Goal: Information Seeking & Learning: Learn about a topic

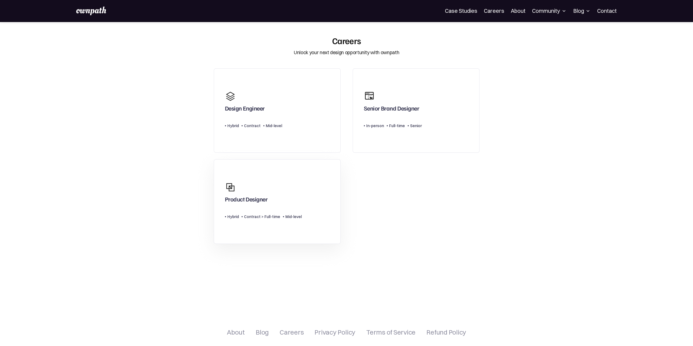
click at [291, 184] on div "Product Designer" at bounding box center [263, 192] width 77 height 26
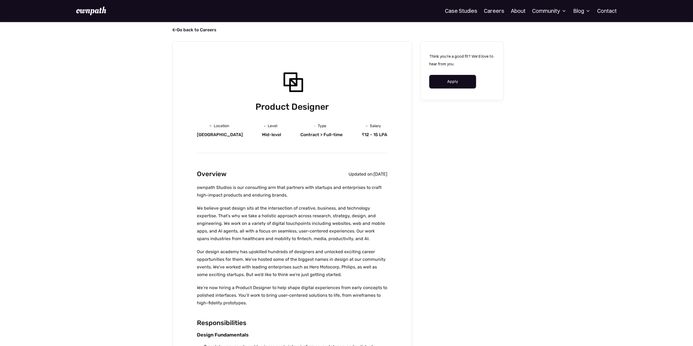
scroll to position [27, 0]
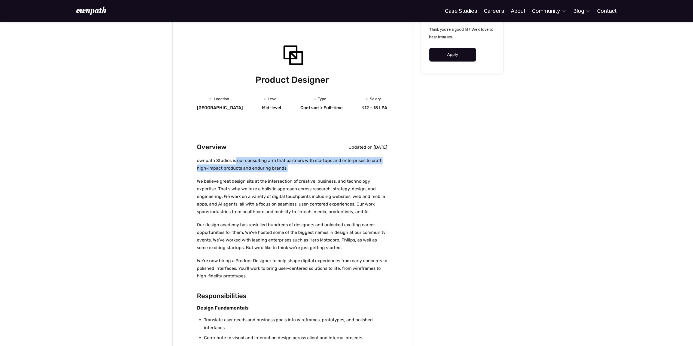
drag, startPoint x: 235, startPoint y: 160, endPoint x: 308, endPoint y: 168, distance: 73.4
click at [308, 168] on p "ownpath Studios is our consulting arm that partners with startups and enterpris…" at bounding box center [292, 164] width 190 height 15
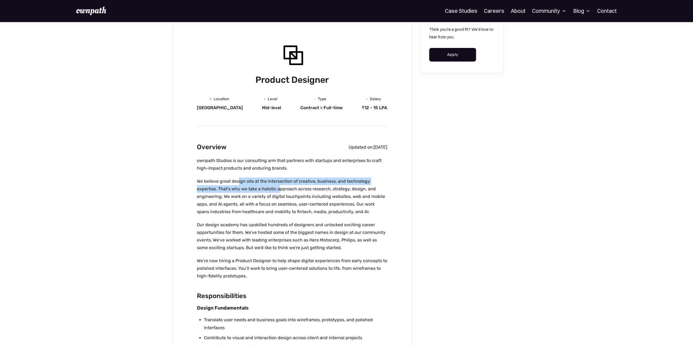
drag, startPoint x: 237, startPoint y: 182, endPoint x: 280, endPoint y: 189, distance: 43.1
click at [280, 189] on p "We believe great design sits at the intersection of creative, business, and tec…" at bounding box center [292, 197] width 190 height 38
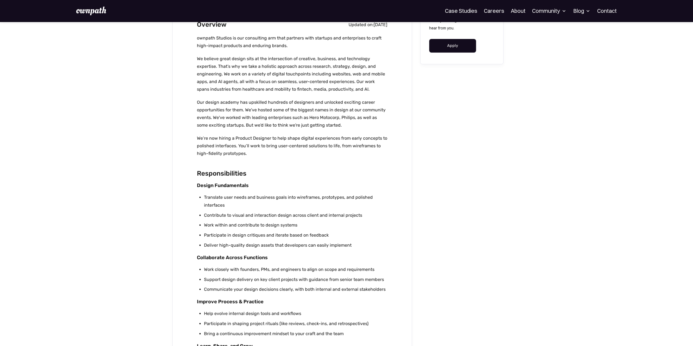
scroll to position [149, 0]
drag, startPoint x: 206, startPoint y: 200, endPoint x: 224, endPoint y: 204, distance: 18.2
click at [224, 204] on li "Translate user needs and business goals into wireframes, prototypes, and polish…" at bounding box center [295, 202] width 183 height 16
drag, startPoint x: 205, startPoint y: 198, endPoint x: 229, endPoint y: 207, distance: 25.7
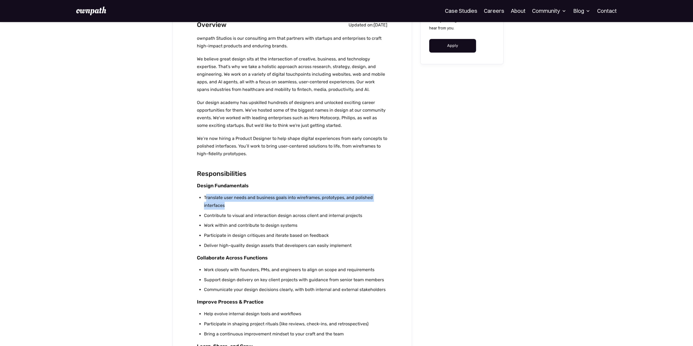
click at [229, 207] on li "Translate user needs and business goals into wireframes, prototypes, and polish…" at bounding box center [295, 202] width 183 height 16
drag, startPoint x: 204, startPoint y: 197, endPoint x: 285, endPoint y: 228, distance: 86.2
click at [285, 228] on ul "Translate user needs and business goals into wireframes, prototypes, and polish…" at bounding box center [292, 223] width 190 height 58
click at [285, 228] on li "Work within and contribute to design systems" at bounding box center [295, 226] width 183 height 8
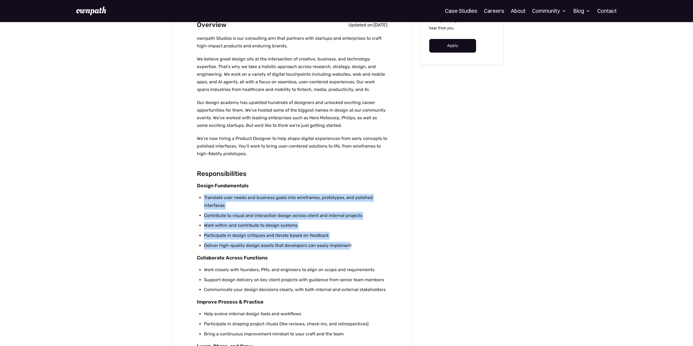
drag, startPoint x: 348, startPoint y: 248, endPoint x: 201, endPoint y: 198, distance: 154.8
click at [201, 198] on ul "Translate user needs and business goals into wireframes, prototypes, and polish…" at bounding box center [292, 223] width 190 height 58
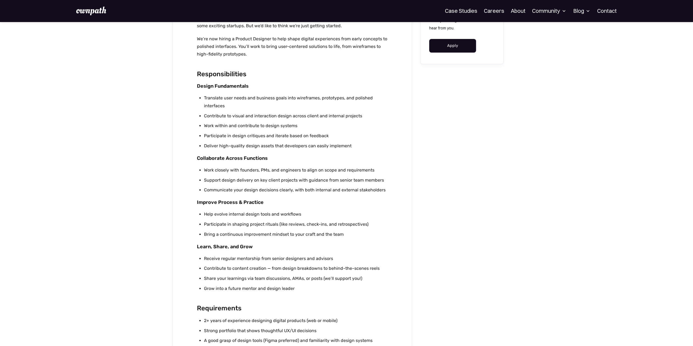
scroll to position [277, 0]
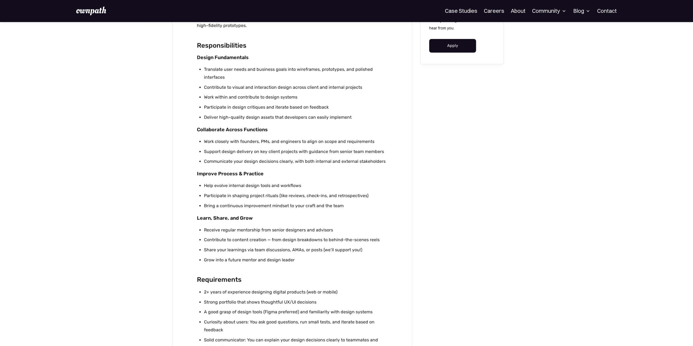
click at [184, 221] on div "Product Designer Location Bangalore Level Mid-level Department Type Contract > …" at bounding box center [292, 117] width 240 height 706
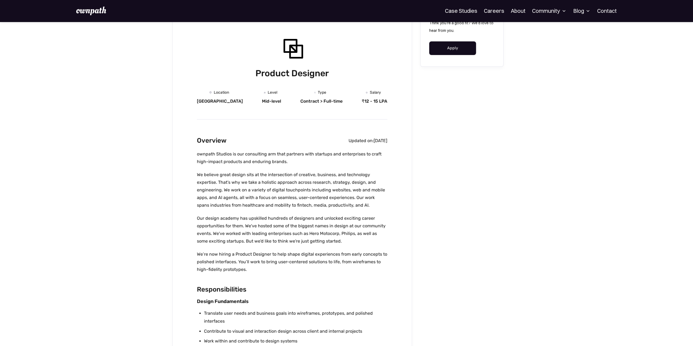
scroll to position [0, 0]
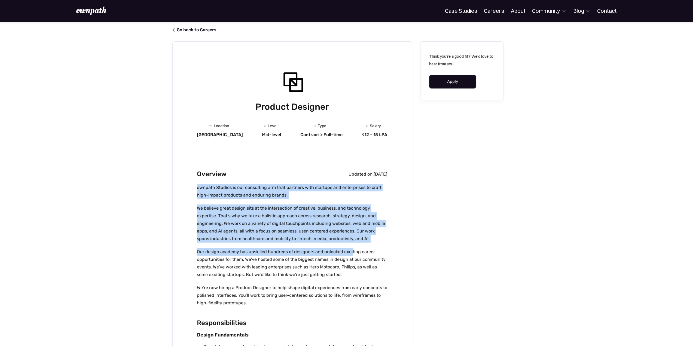
drag, startPoint x: 197, startPoint y: 187, endPoint x: 350, endPoint y: 247, distance: 163.8
click at [350, 247] on div "ownpath Studios is our consulting arm that partners with startups and enterpris…" at bounding box center [292, 248] width 190 height 129
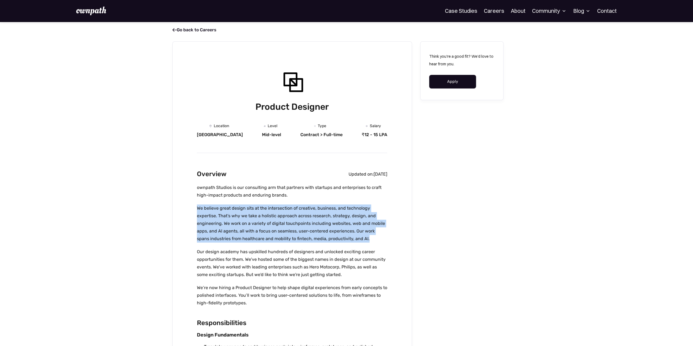
drag, startPoint x: 359, startPoint y: 240, endPoint x: 197, endPoint y: 205, distance: 166.3
drag, startPoint x: 197, startPoint y: 208, endPoint x: 354, endPoint y: 239, distance: 160.9
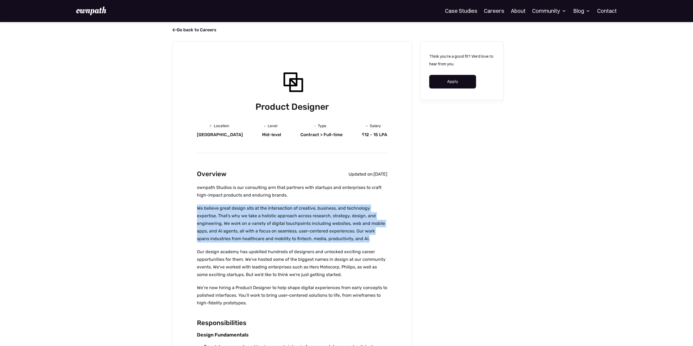
click at [354, 239] on p "We believe great design sits at the intersection of creative, business, and tec…" at bounding box center [292, 223] width 190 height 38
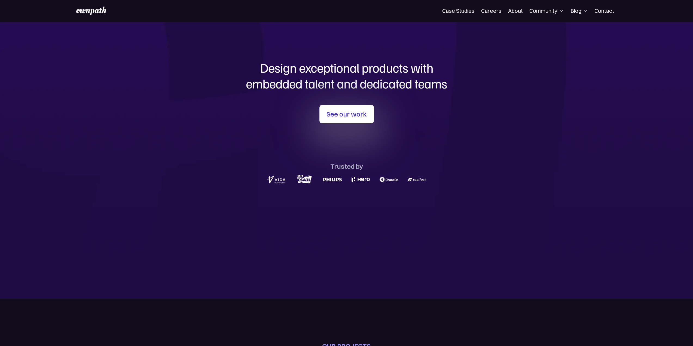
click at [91, 12] on img at bounding box center [91, 11] width 30 height 9
